Goal: Task Accomplishment & Management: Manage account settings

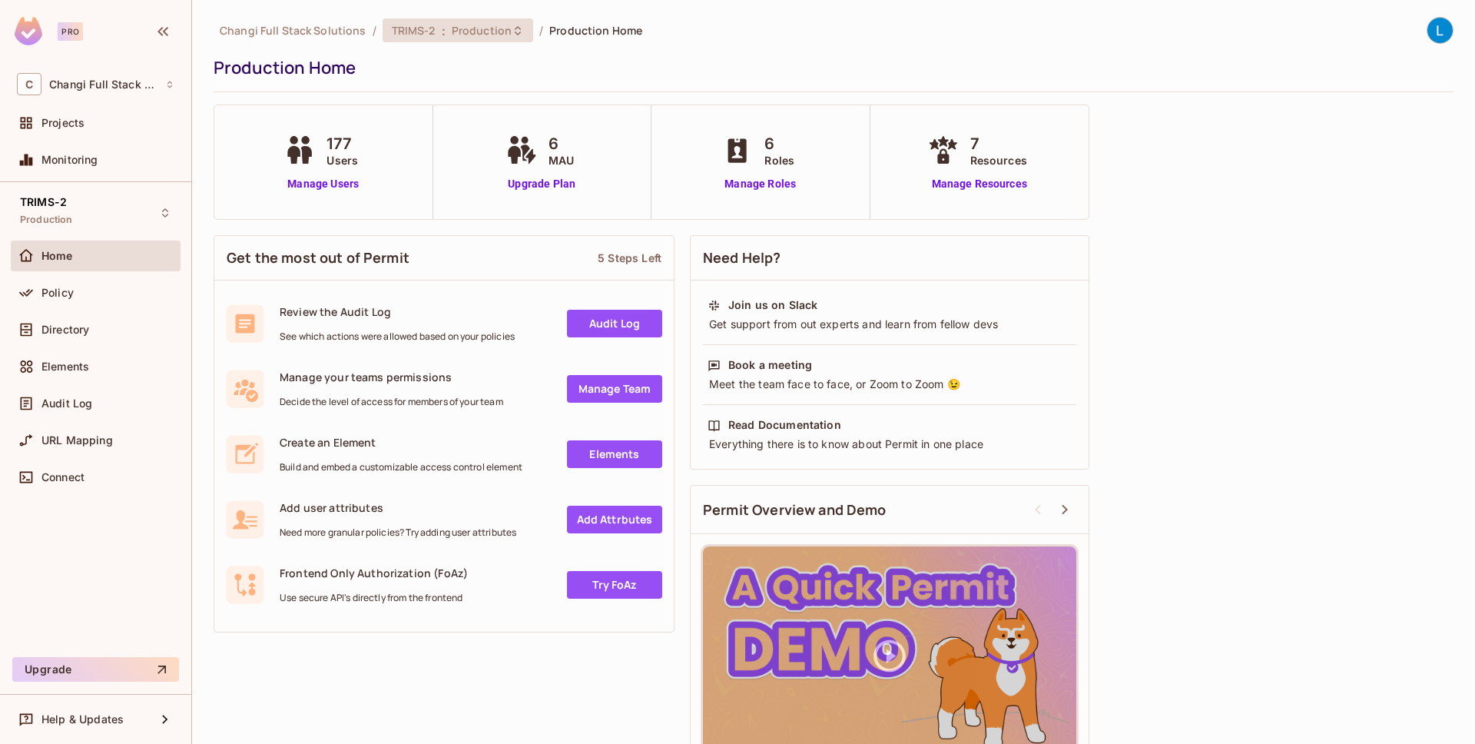
click at [495, 31] on span "Production" at bounding box center [482, 30] width 60 height 15
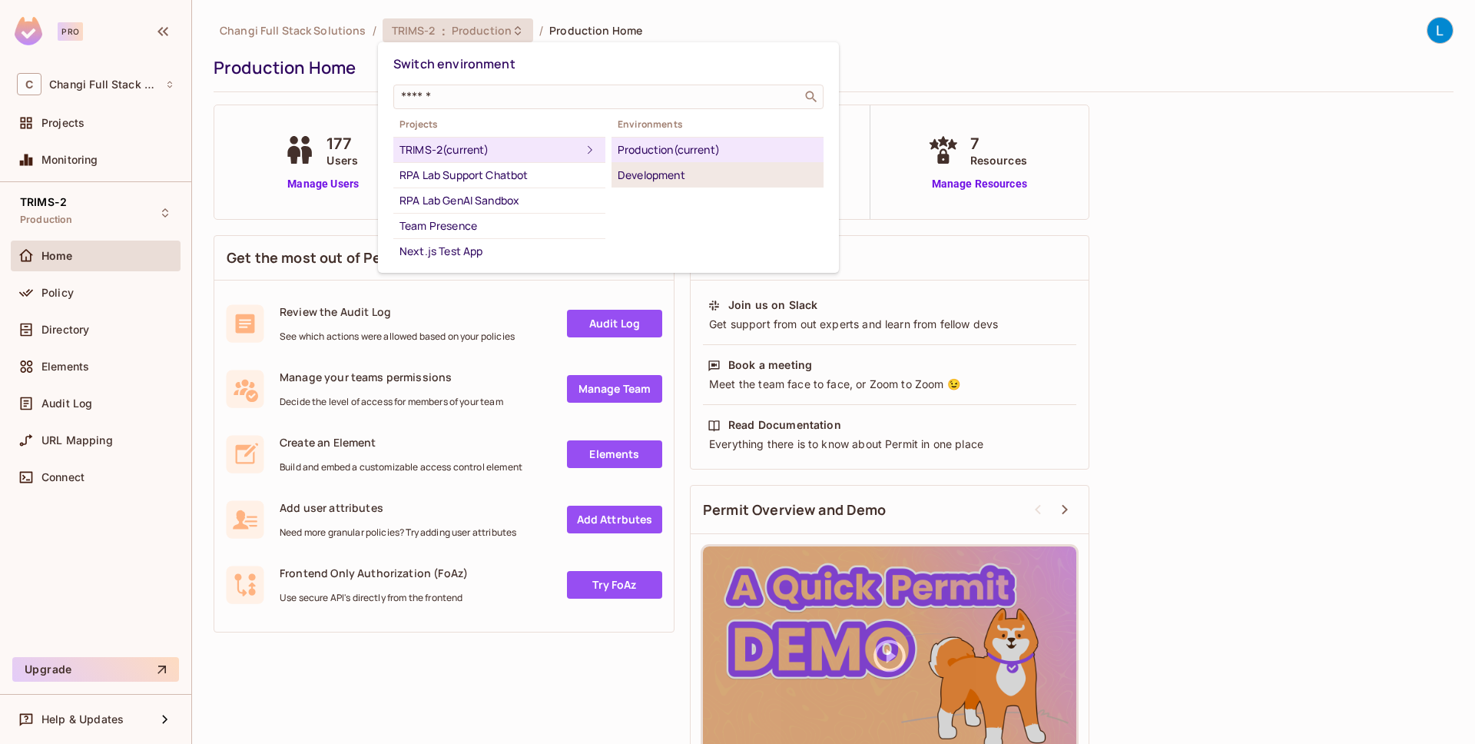
click at [643, 172] on div "Development" at bounding box center [718, 175] width 200 height 18
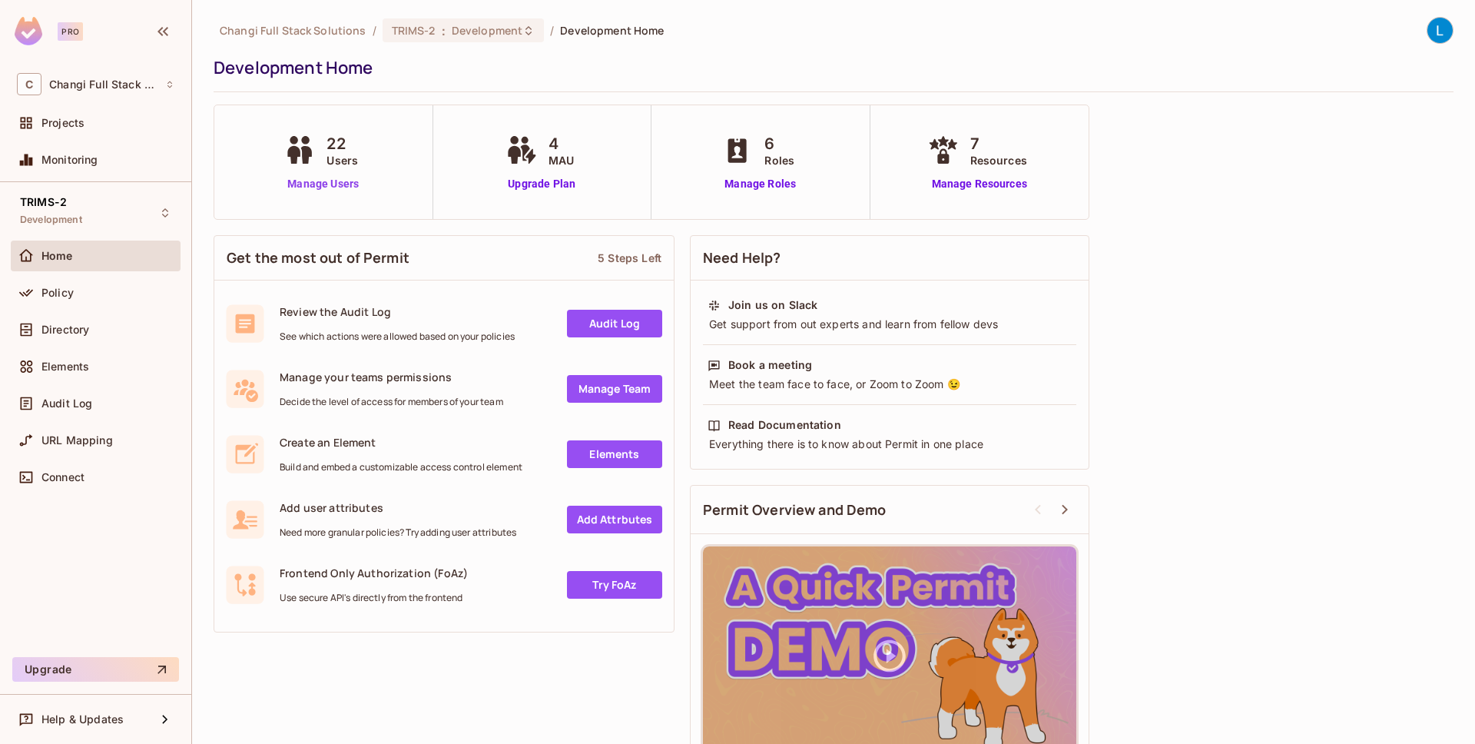
click at [330, 182] on link "Manage Users" at bounding box center [322, 184] width 85 height 16
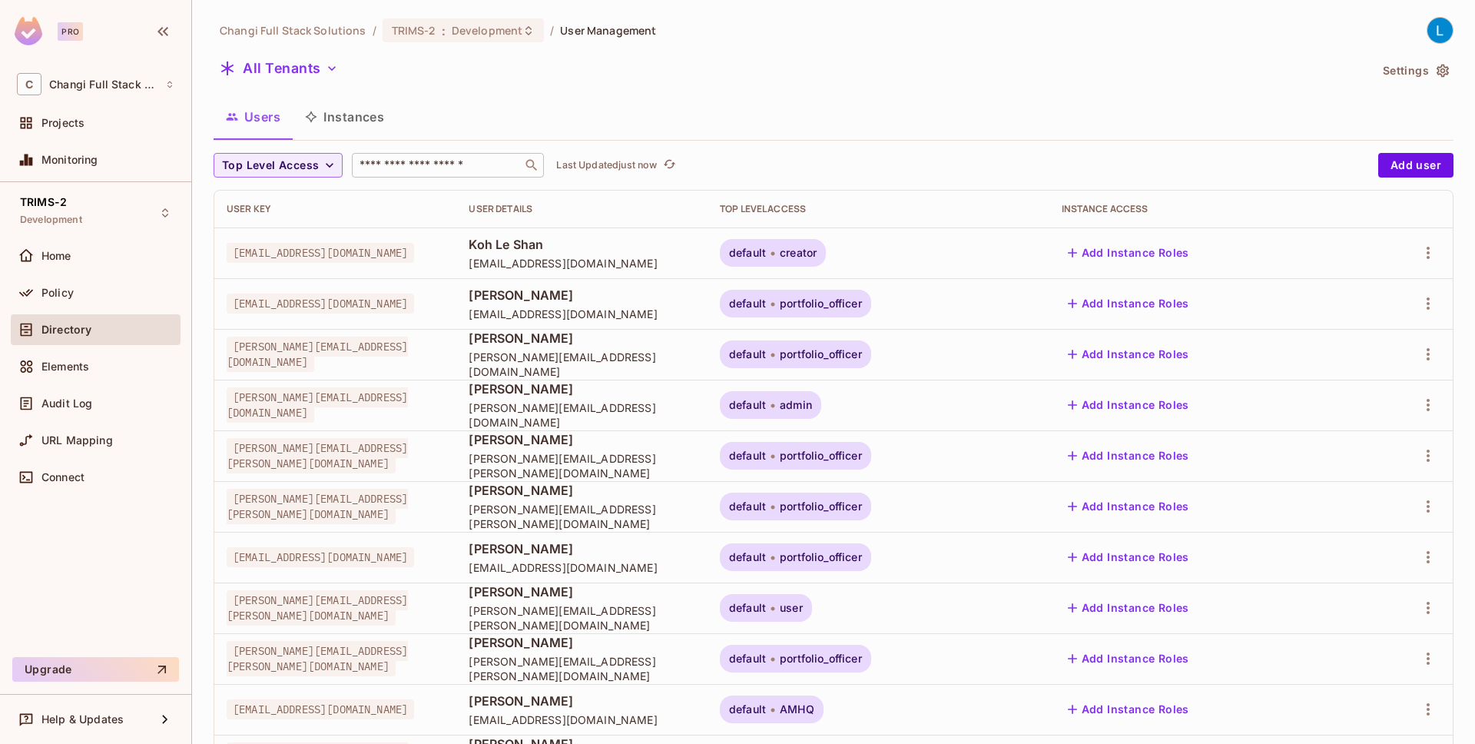
click at [407, 171] on input "text" at bounding box center [436, 164] width 161 height 15
click at [1425, 253] on icon "button" at bounding box center [1428, 252] width 18 height 18
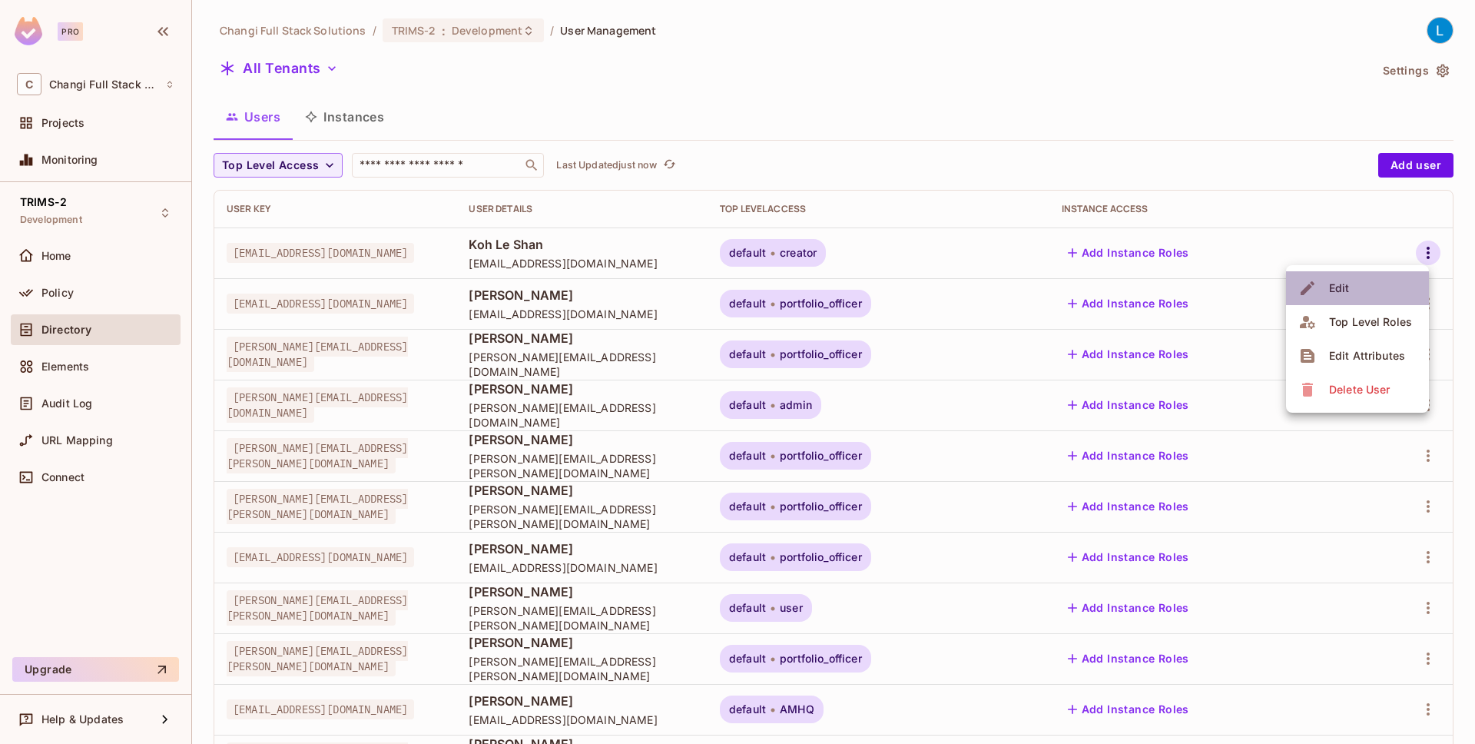
click at [1357, 292] on li "Edit" at bounding box center [1357, 288] width 143 height 34
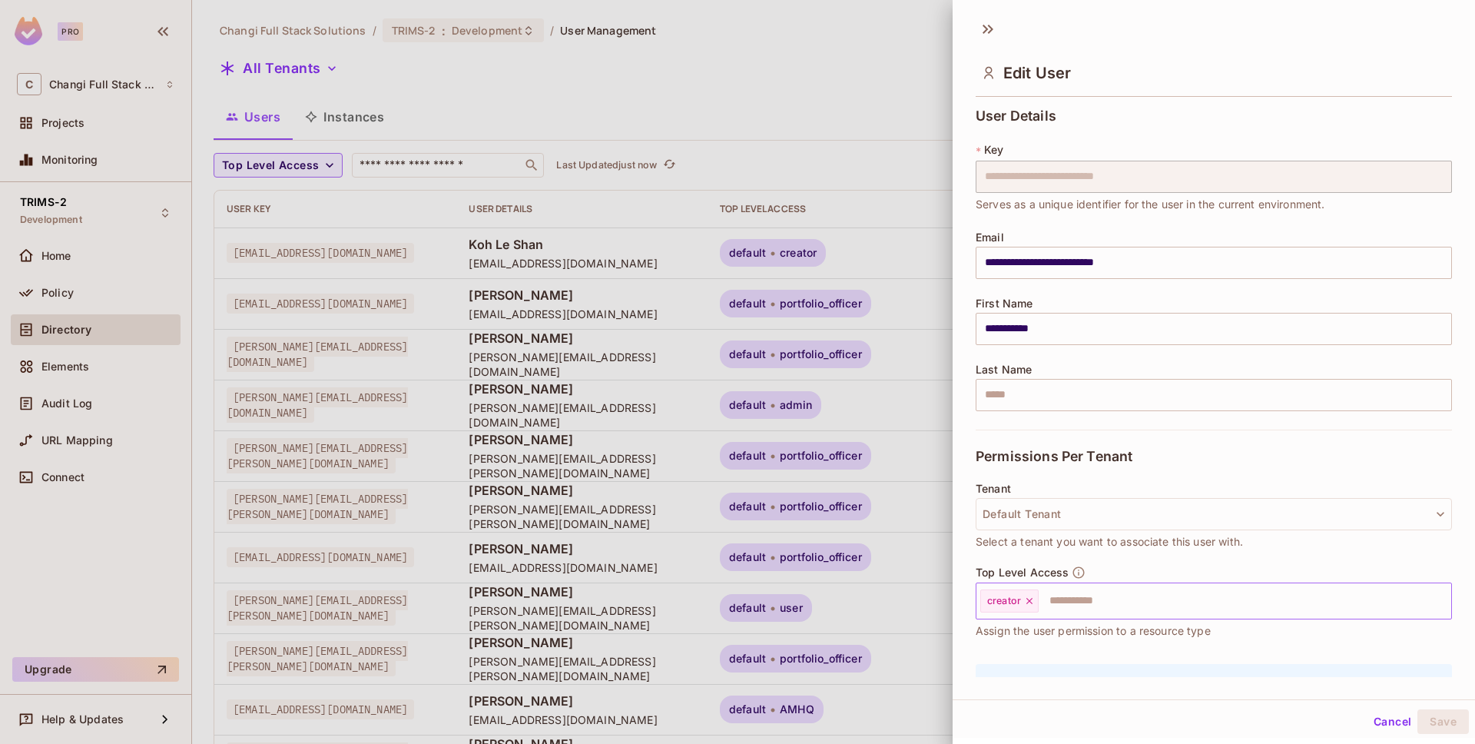
click at [1032, 600] on icon at bounding box center [1029, 600] width 11 height 11
click at [1032, 600] on input "text" at bounding box center [1200, 600] width 443 height 31
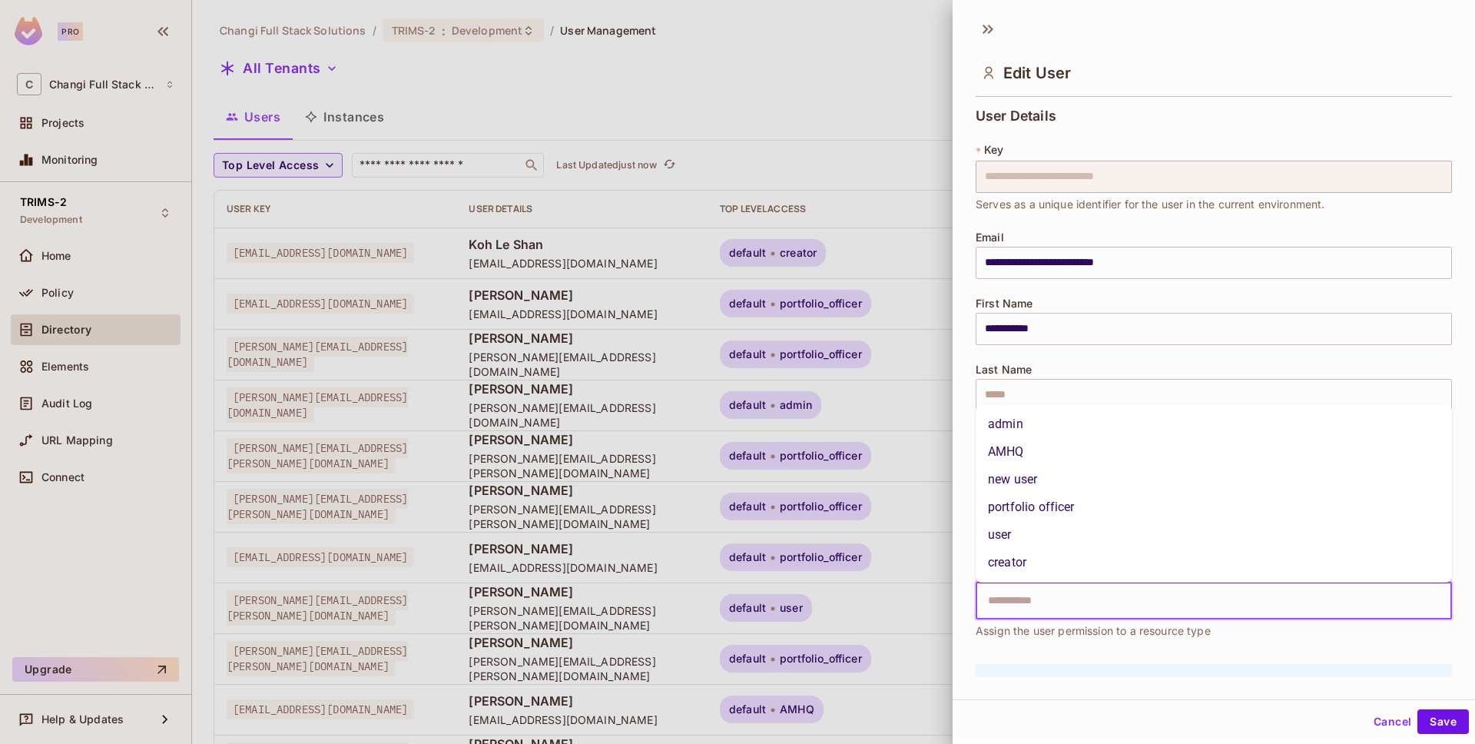
click at [1054, 502] on li "portfolio officer" at bounding box center [1214, 507] width 476 height 28
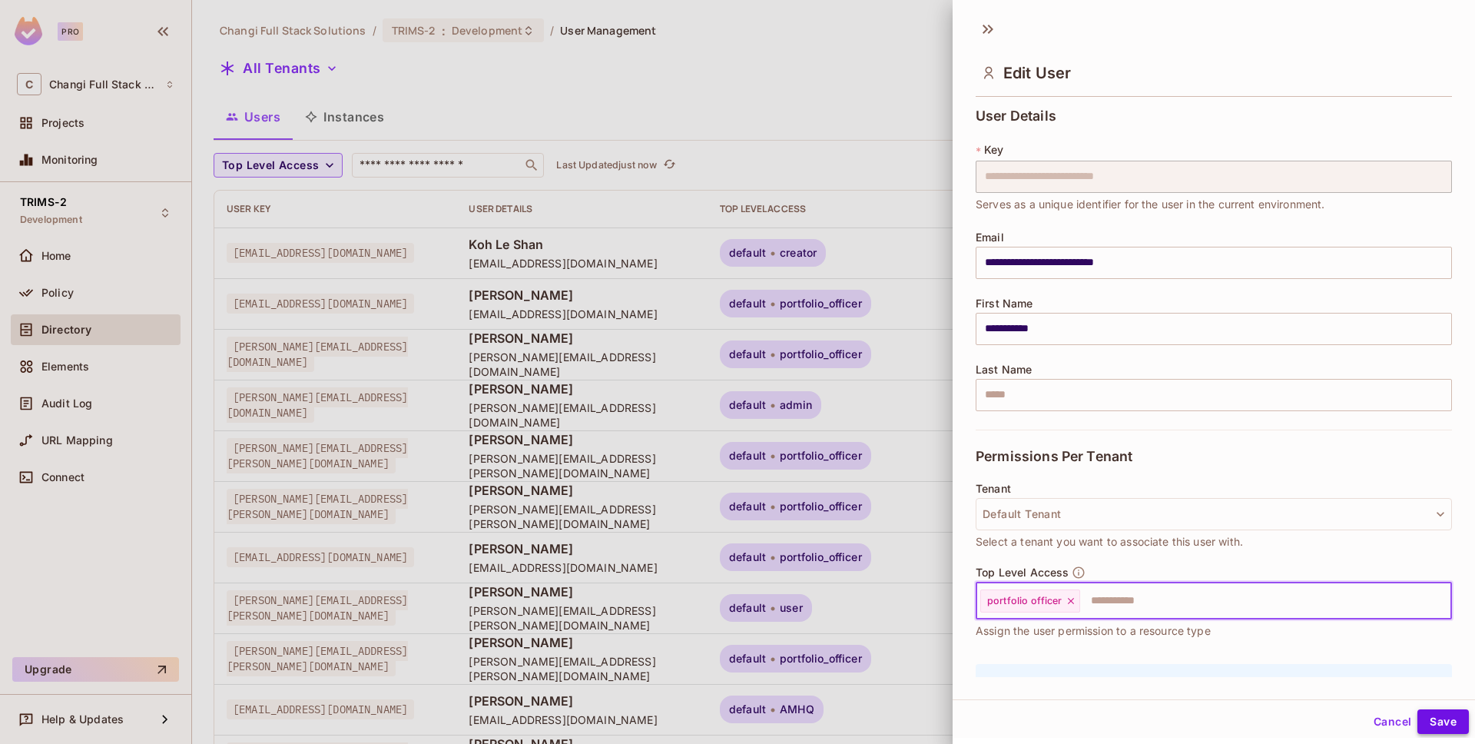
click at [1434, 714] on button "Save" at bounding box center [1442, 721] width 51 height 25
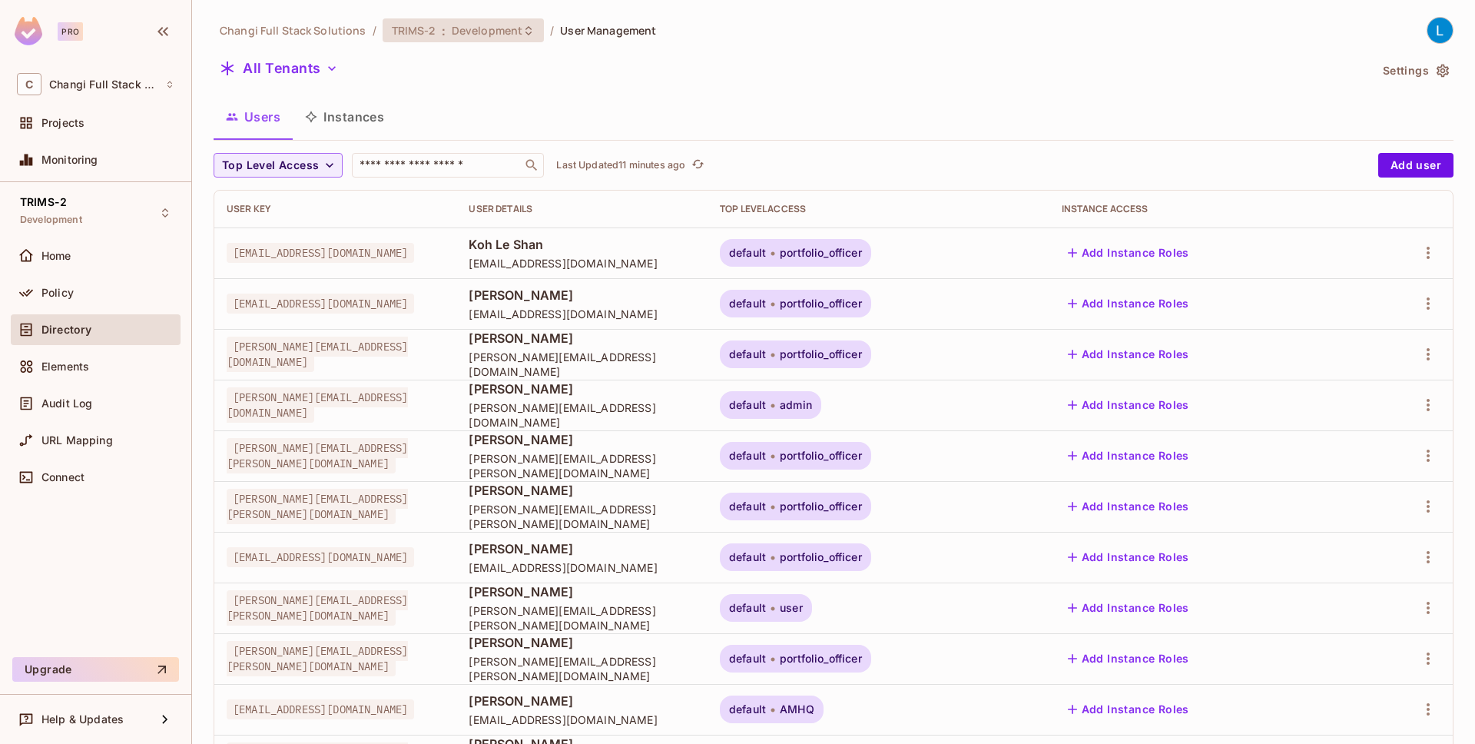
click at [460, 31] on span "Development" at bounding box center [487, 30] width 71 height 15
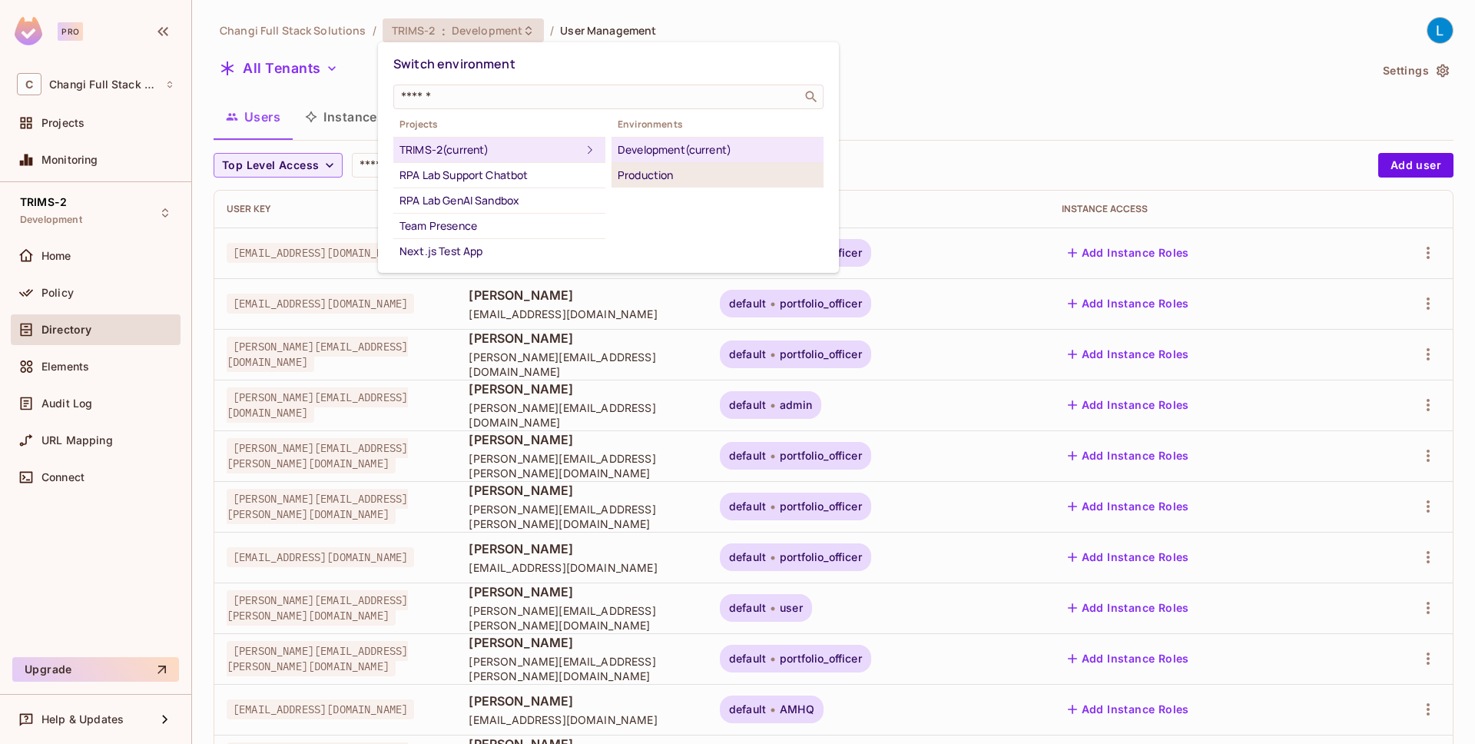
click at [671, 171] on div "Production" at bounding box center [718, 175] width 200 height 18
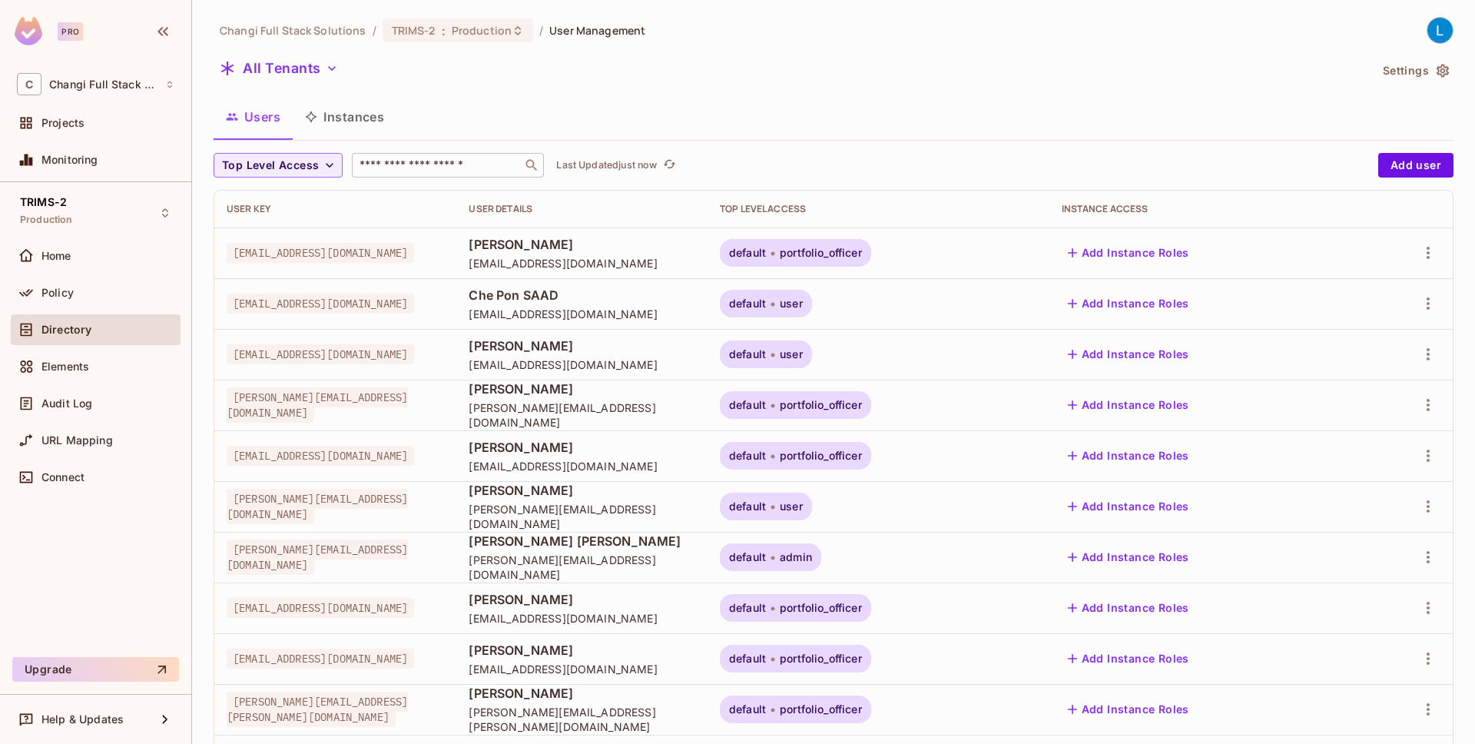
click at [427, 167] on input "text" at bounding box center [436, 164] width 161 height 15
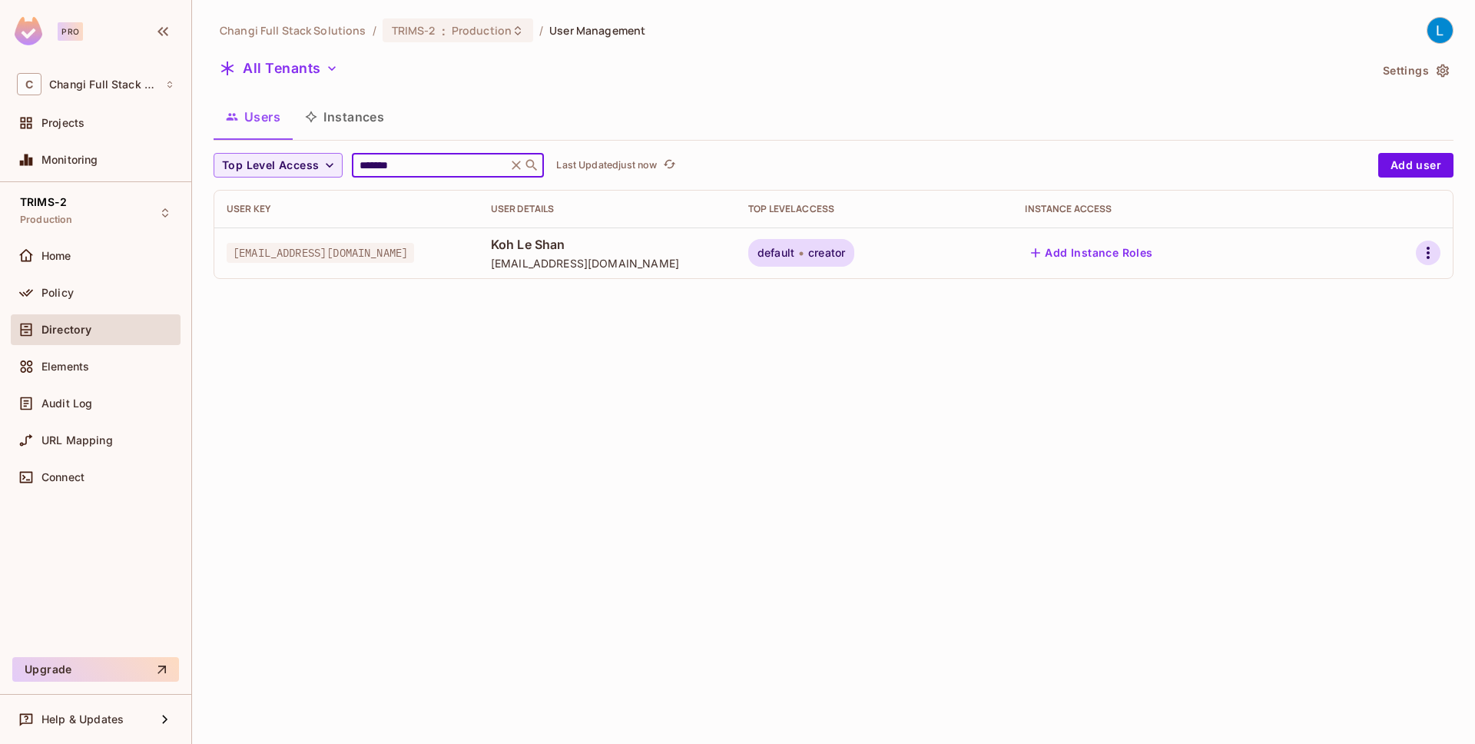
type input "*******"
click at [1422, 250] on icon "button" at bounding box center [1428, 252] width 18 height 18
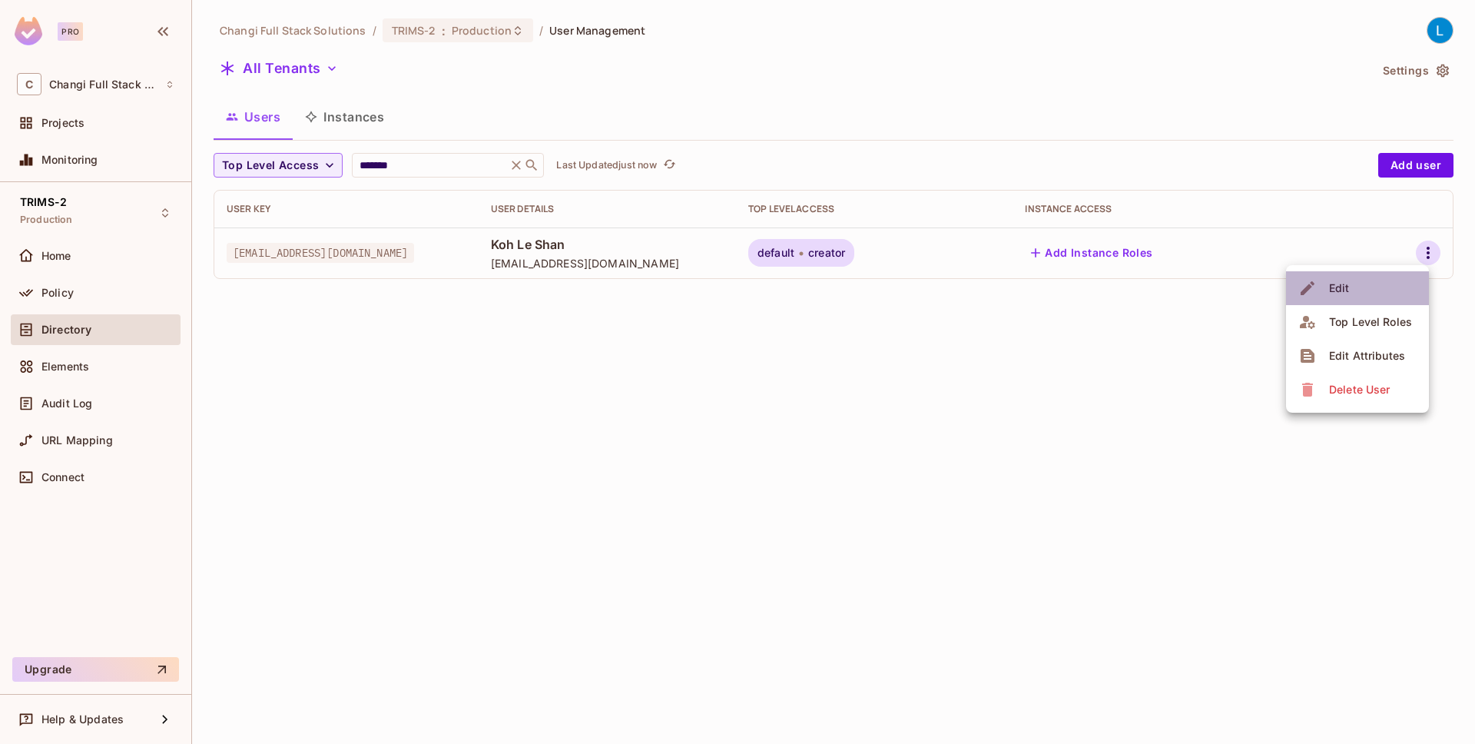
click at [1370, 290] on li "Edit" at bounding box center [1357, 288] width 143 height 34
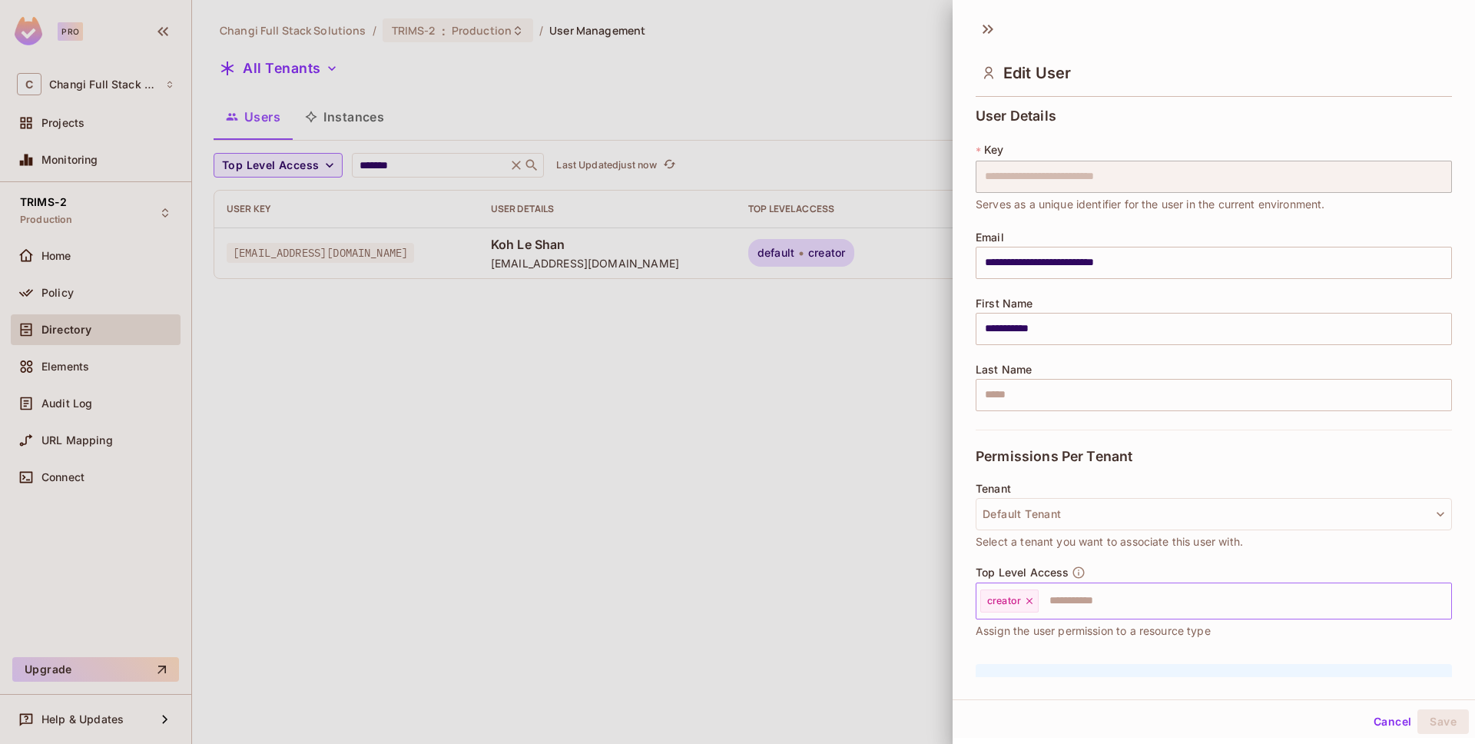
click at [1029, 601] on icon at bounding box center [1029, 601] width 6 height 6
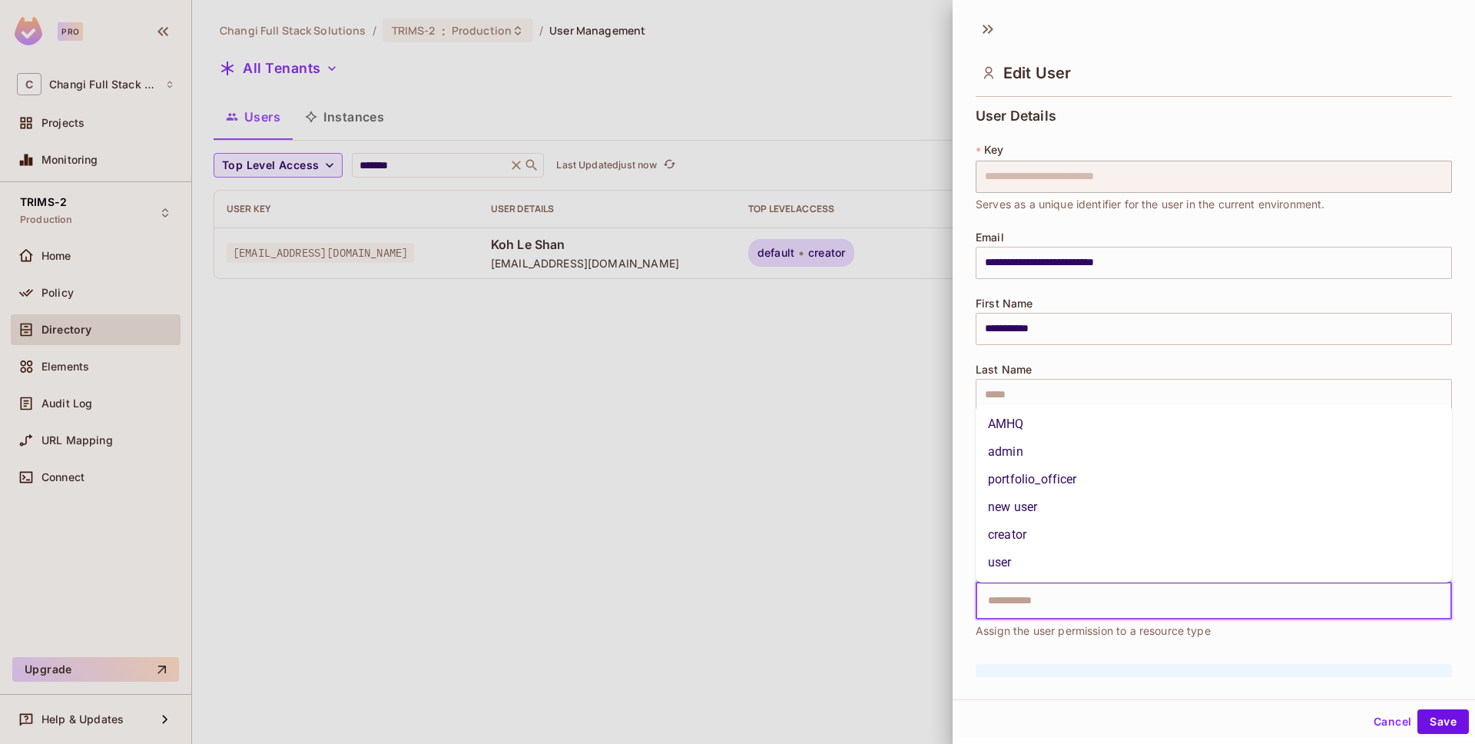
click at [1019, 601] on input "text" at bounding box center [1200, 600] width 443 height 31
click at [1053, 482] on li "portfolio_officer" at bounding box center [1214, 479] width 476 height 28
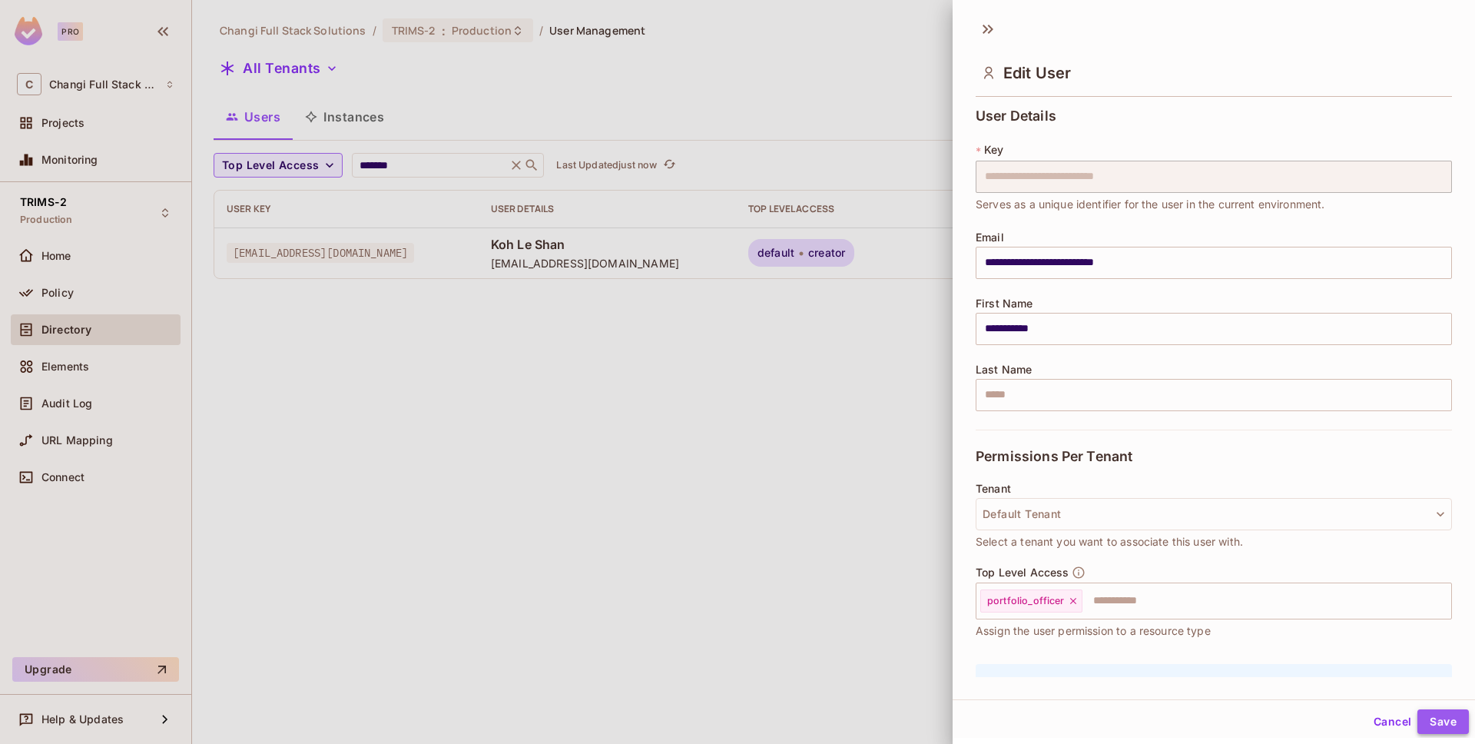
click at [1443, 718] on button "Save" at bounding box center [1442, 721] width 51 height 25
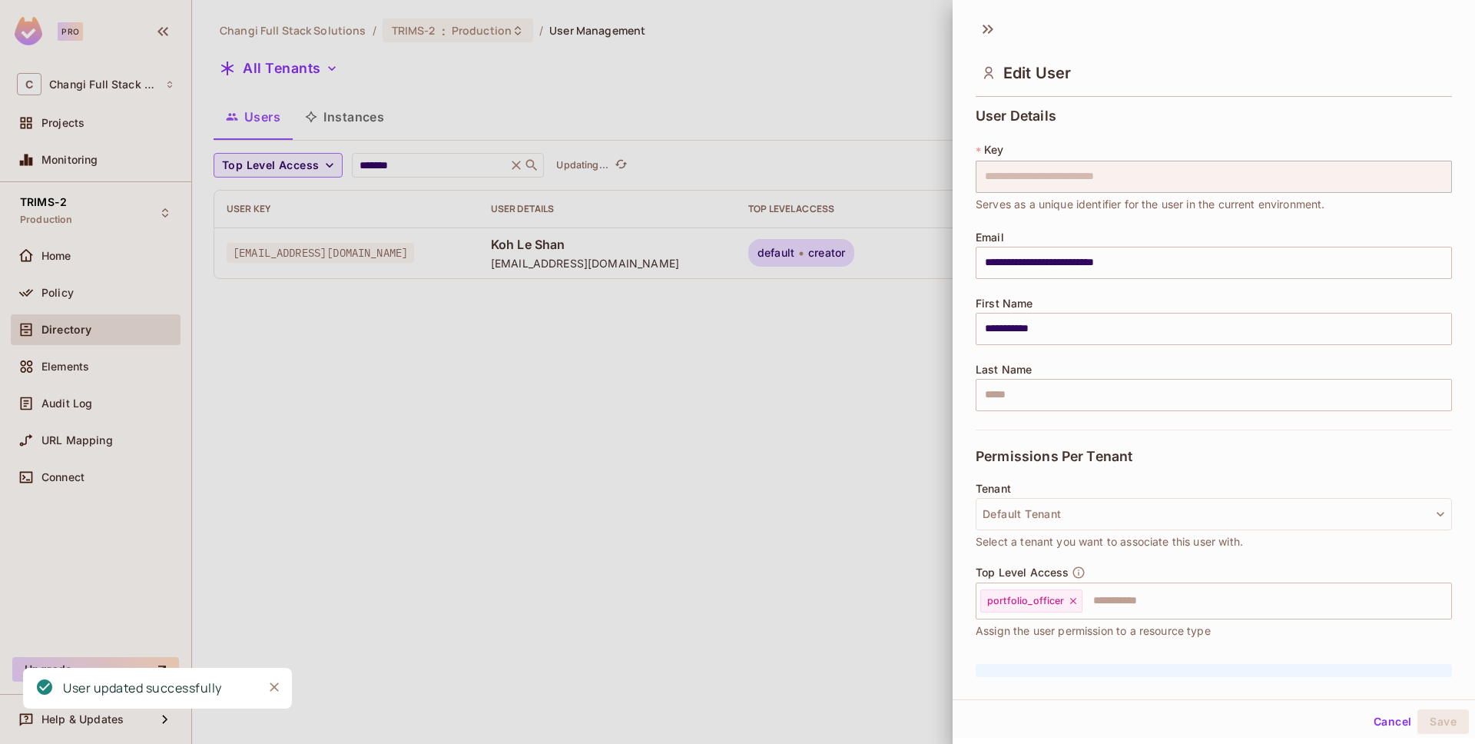
click at [780, 467] on div at bounding box center [737, 372] width 1475 height 744
